Goal: Task Accomplishment & Management: Manage account settings

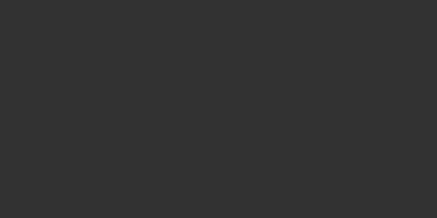
click at [206, 7] on div at bounding box center [218, 109] width 437 height 218
select select "3"
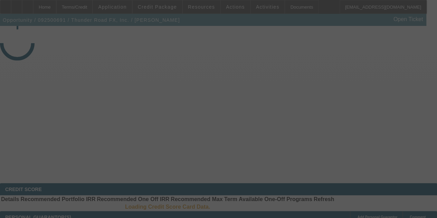
click at [208, 10] on div at bounding box center [218, 109] width 437 height 218
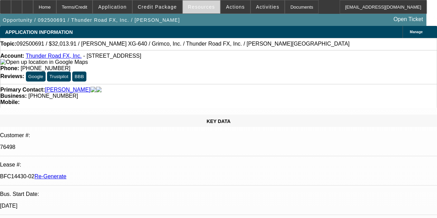
select select "0"
select select "3"
select select "0"
select select "2"
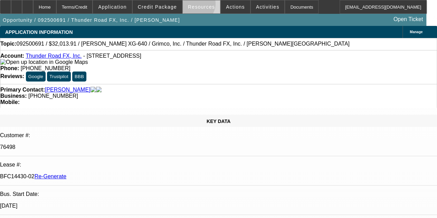
click at [196, 5] on span "Resources" at bounding box center [201, 7] width 27 height 6
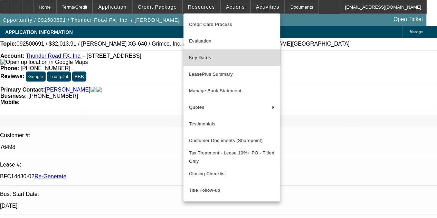
click at [199, 52] on button "Key Dates" at bounding box center [231, 57] width 97 height 17
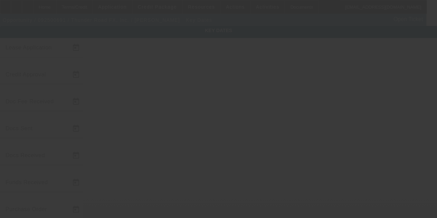
drag, startPoint x: 221, startPoint y: 61, endPoint x: 196, endPoint y: 106, distance: 50.3
click at [196, 106] on div at bounding box center [218, 109] width 437 height 218
type input "9/30/2025"
type input "10/1/2025"
type input "10/2/2025"
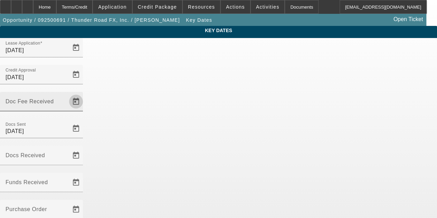
click at [84, 93] on span "Open calendar" at bounding box center [76, 101] width 17 height 17
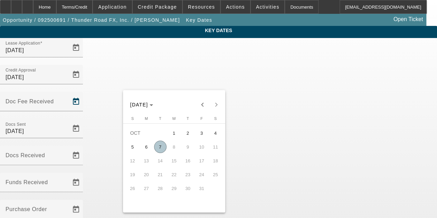
click at [157, 147] on span "7" at bounding box center [160, 146] width 12 height 12
type input "10/7/2025"
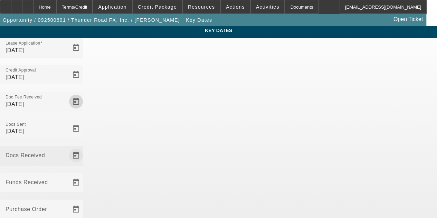
click at [84, 147] on span "Open calendar" at bounding box center [76, 155] width 17 height 17
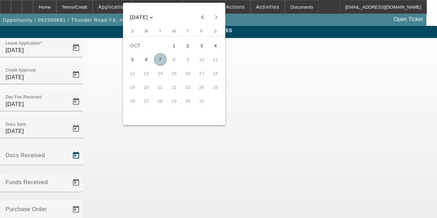
click at [160, 59] on span "7" at bounding box center [160, 59] width 12 height 12
type input "10/7/2025"
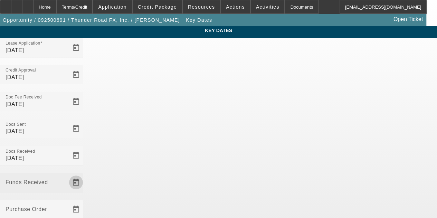
click at [84, 174] on span "Open calendar" at bounding box center [76, 182] width 17 height 17
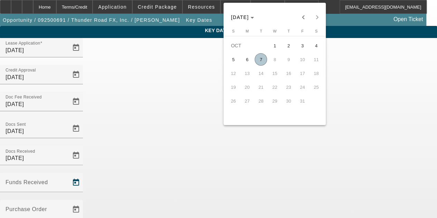
click at [258, 61] on span "7" at bounding box center [260, 59] width 12 height 12
type input "10/7/2025"
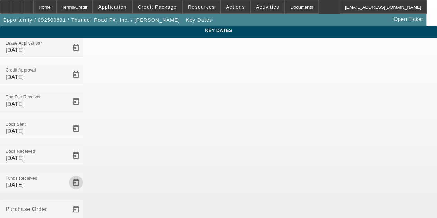
scroll to position [45, 0]
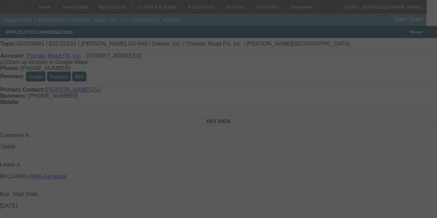
select select "3"
click at [277, 4] on div at bounding box center [218, 109] width 437 height 218
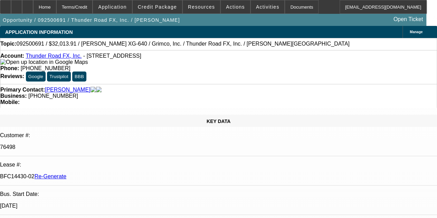
select select "0"
select select "3"
select select "0"
select select "2"
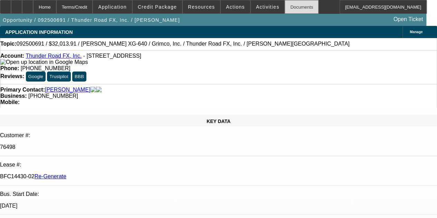
click at [284, 7] on div "Documents" at bounding box center [301, 7] width 34 height 14
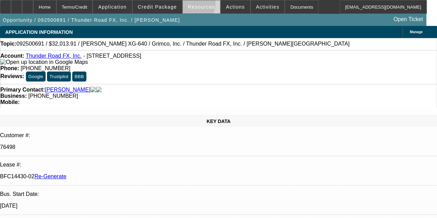
click at [192, 4] on span "Resources" at bounding box center [201, 7] width 27 height 6
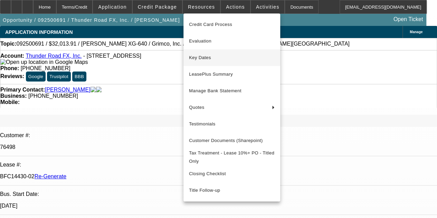
click at [195, 57] on span "Key Dates" at bounding box center [232, 57] width 86 height 8
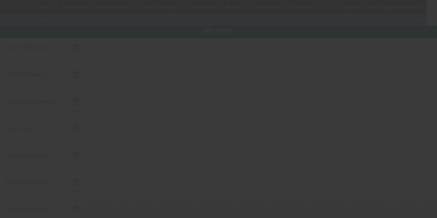
click at [195, 57] on div at bounding box center [218, 109] width 437 height 218
type input "9/30/2025"
type input "10/1/2025"
type input "10/7/2025"
type input "10/2/2025"
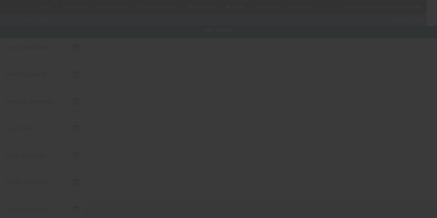
type input "10/7/2025"
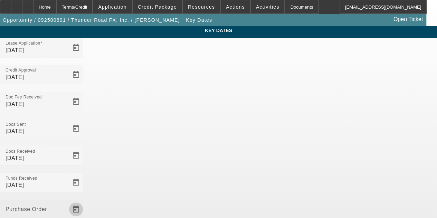
click at [84, 201] on span "Open calendar" at bounding box center [76, 209] width 17 height 17
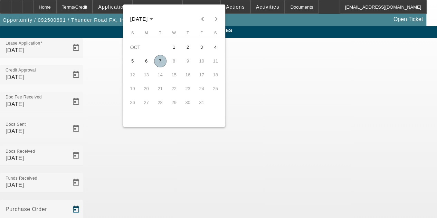
click at [157, 64] on span "7" at bounding box center [160, 61] width 12 height 12
type input "10/7/2025"
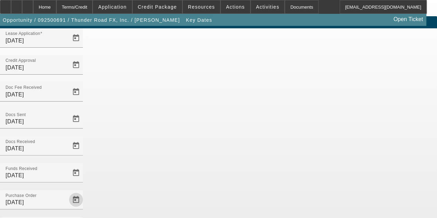
scroll to position [45, 0]
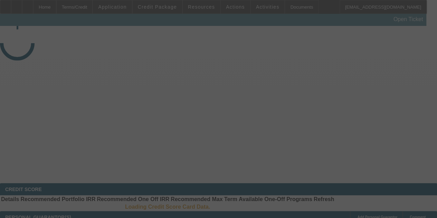
select select "3"
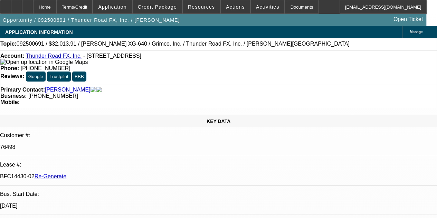
select select "0"
select select "3"
select select "0"
select select "2"
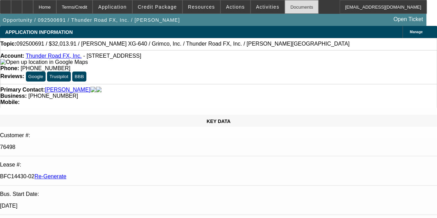
click at [289, 4] on div "Documents" at bounding box center [301, 7] width 34 height 14
click at [258, 6] on span "Activities" at bounding box center [267, 7] width 23 height 6
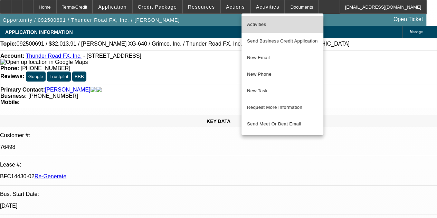
click at [253, 22] on span "Activities" at bounding box center [282, 24] width 71 height 8
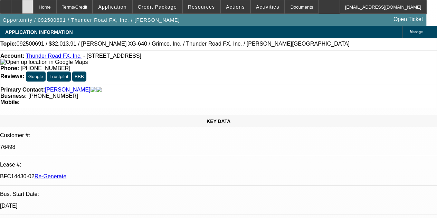
click at [33, 6] on div at bounding box center [27, 7] width 11 height 14
